Goal: Transaction & Acquisition: Purchase product/service

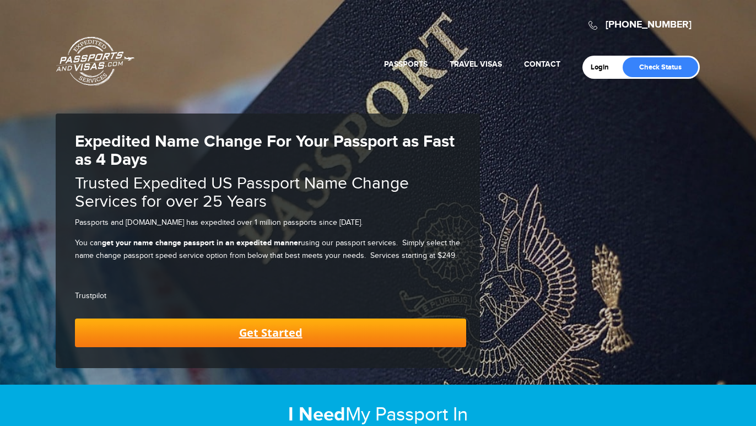
click at [204, 320] on link "Get Started" at bounding box center [270, 332] width 391 height 29
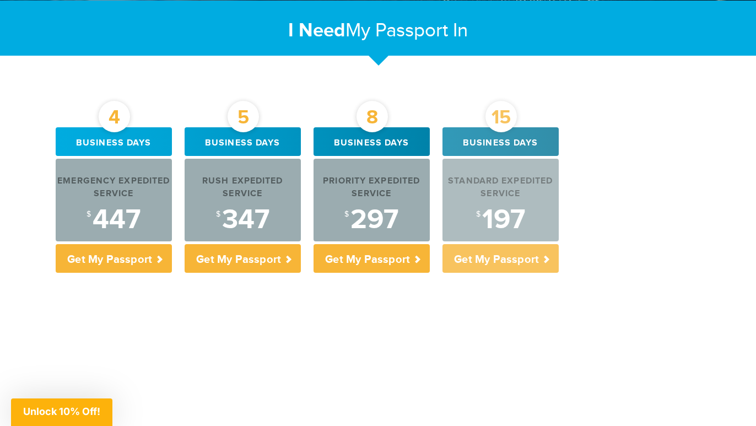
click at [528, 250] on p "Get My Passport" at bounding box center [500, 258] width 116 height 29
